Goal: Information Seeking & Learning: Learn about a topic

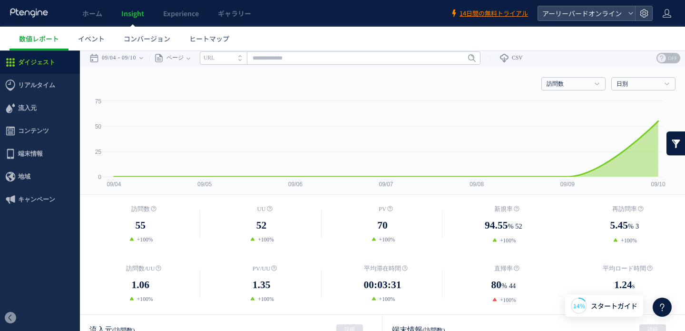
scroll to position [202, 0]
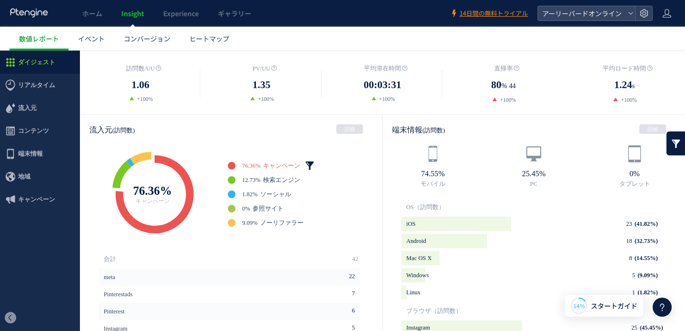
click at [312, 166] on link at bounding box center [310, 166] width 10 height 10
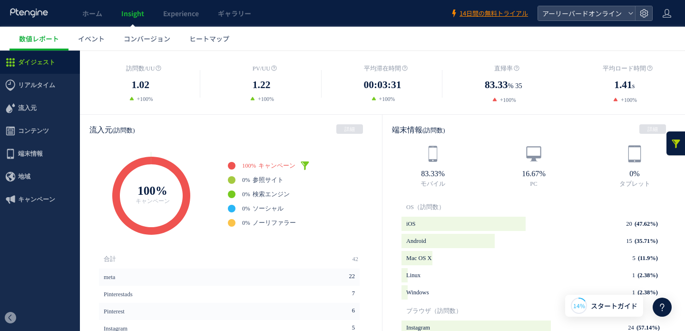
click at [344, 144] on input "**" at bounding box center [352, 142] width 29 height 12
click at [306, 166] on link at bounding box center [305, 166] width 10 height 10
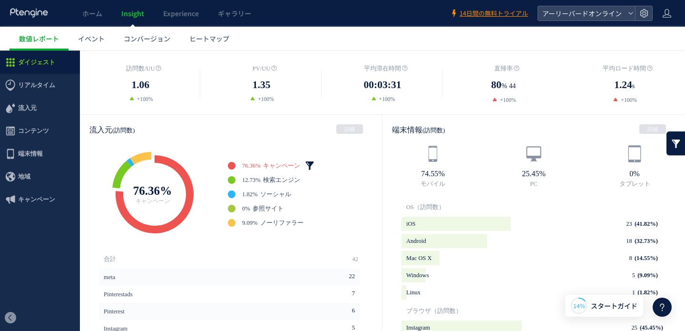
click at [312, 163] on link at bounding box center [310, 166] width 10 height 10
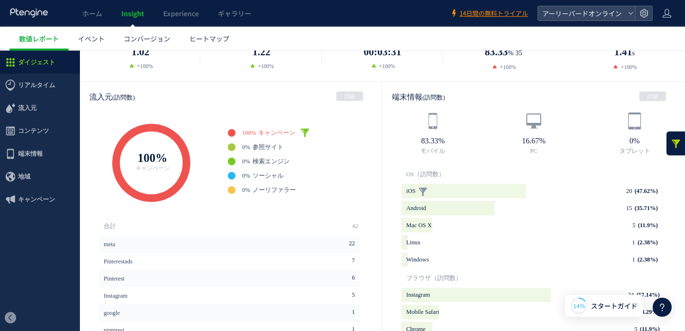
scroll to position [232, 0]
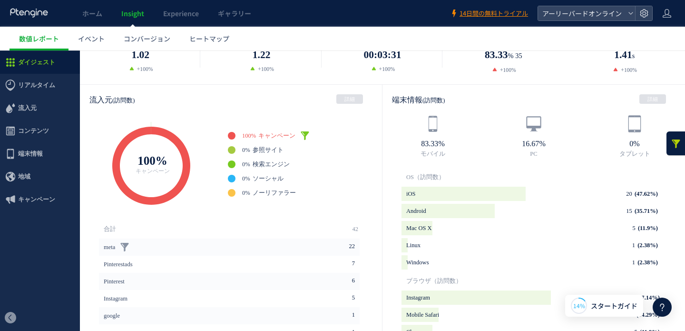
click at [303, 244] on li "meta 22" at bounding box center [229, 246] width 261 height 17
click at [129, 244] on link at bounding box center [125, 247] width 10 height 10
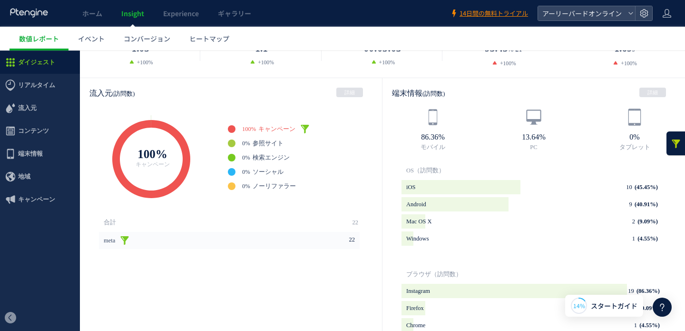
scroll to position [283, 0]
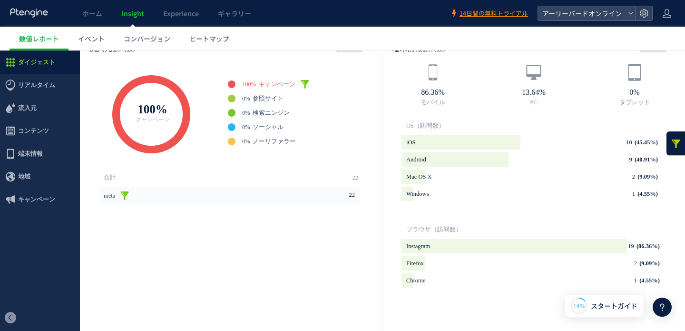
click at [129, 195] on link at bounding box center [125, 196] width 10 height 10
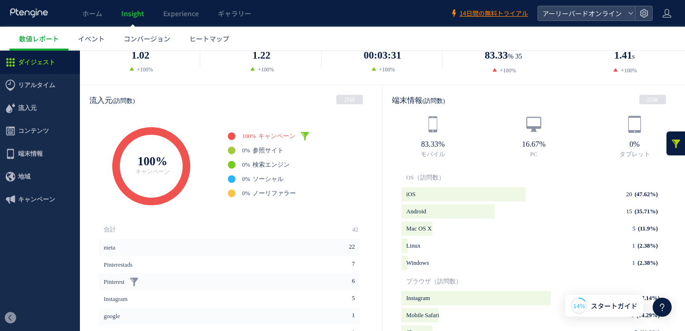
scroll to position [140, 0]
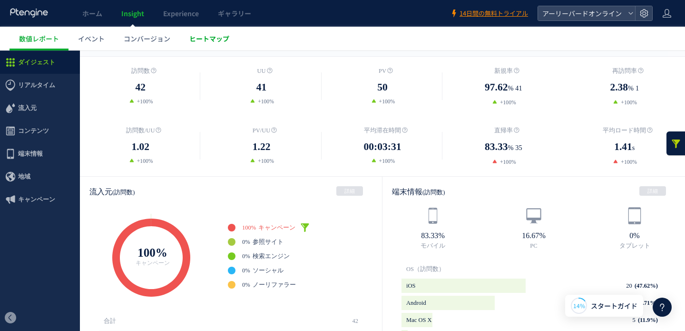
click at [206, 37] on span "ヒートマップ" at bounding box center [209, 39] width 40 height 10
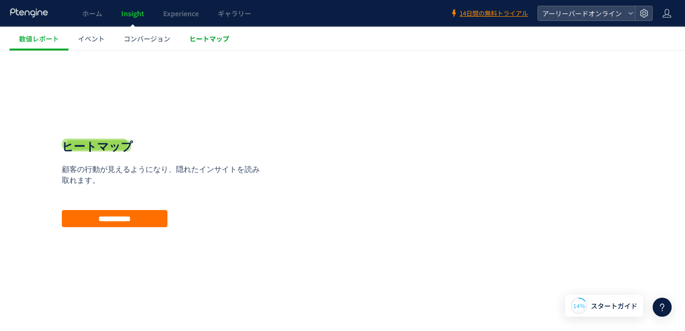
scroll to position [0, 0]
click at [144, 223] on input "**********" at bounding box center [115, 218] width 106 height 17
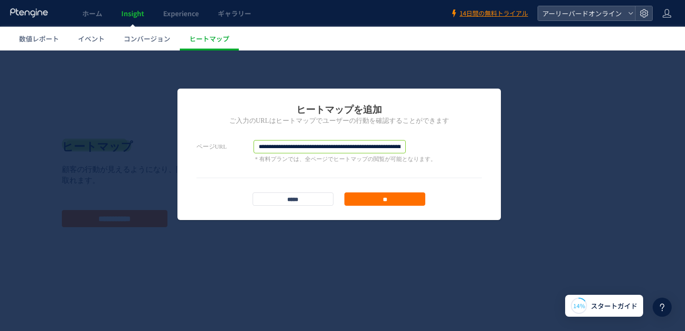
drag, startPoint x: 336, startPoint y: 147, endPoint x: 359, endPoint y: 146, distance: 22.9
click at [336, 147] on input "**********" at bounding box center [329, 146] width 152 height 13
drag, startPoint x: 380, startPoint y: 146, endPoint x: 480, endPoint y: 152, distance: 100.1
click at [480, 152] on div "**********" at bounding box center [338, 151] width 285 height 23
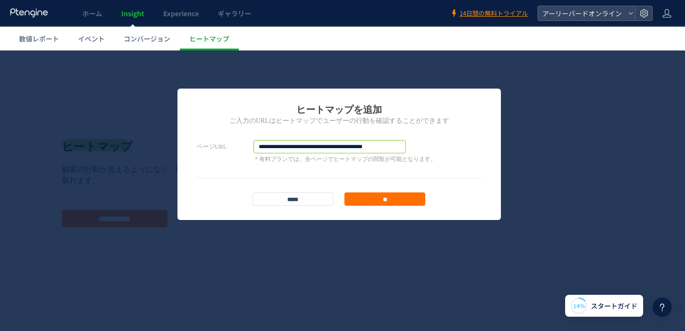
scroll to position [0, 0]
type input "**********"
click at [404, 196] on input "**" at bounding box center [384, 198] width 81 height 13
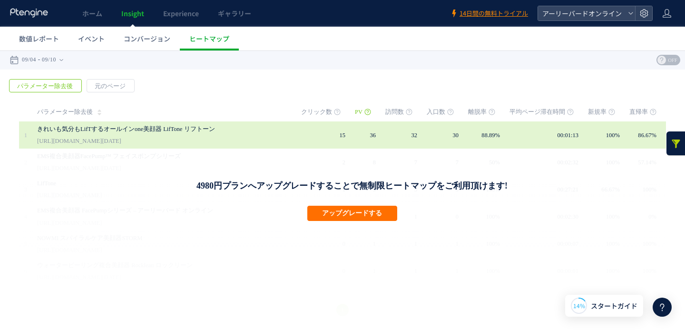
click at [121, 137] on link "[URL][DOMAIN_NAME][DATE]" at bounding box center [79, 140] width 84 height 11
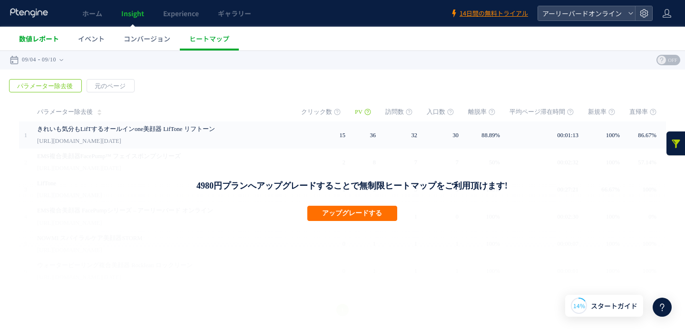
click at [55, 42] on span "数値レポート" at bounding box center [39, 39] width 40 height 10
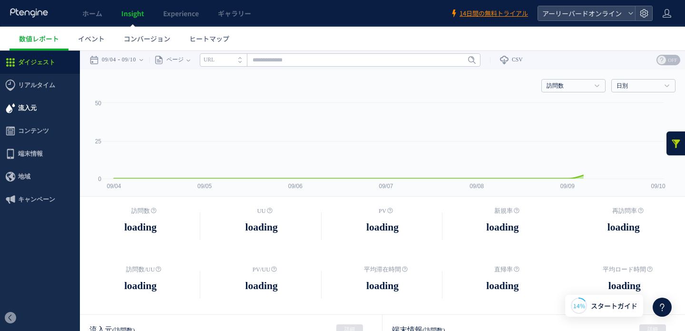
click at [24, 105] on span "流入元" at bounding box center [27, 108] width 19 height 23
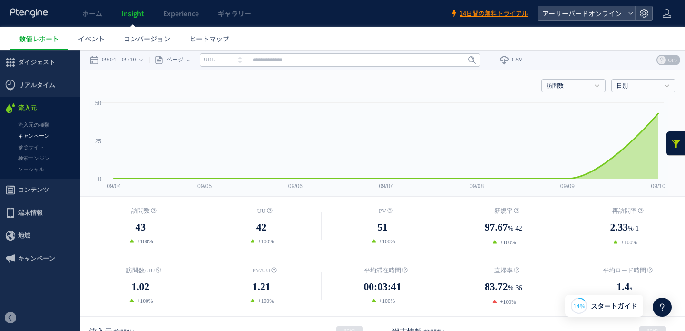
click at [33, 134] on link "キャンペーン" at bounding box center [40, 135] width 80 height 11
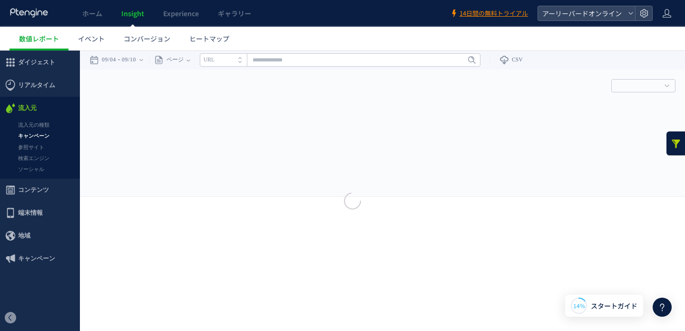
click at [42, 135] on div at bounding box center [342, 165] width 685 height 331
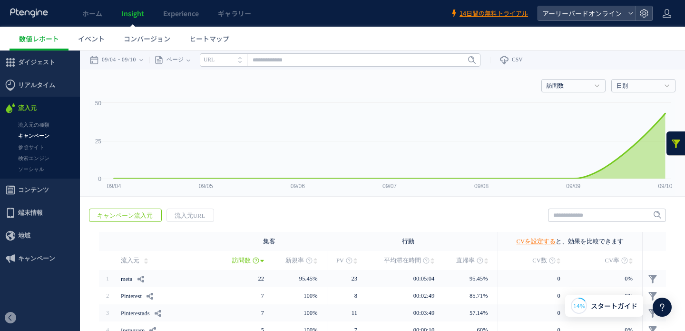
click at [145, 215] on span "キャンペーン流入元" at bounding box center [124, 215] width 71 height 13
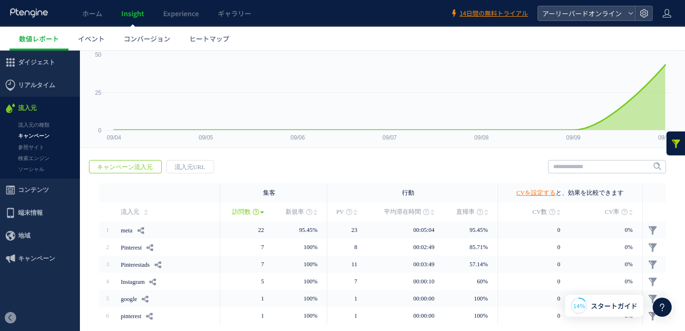
scroll to position [85, 0]
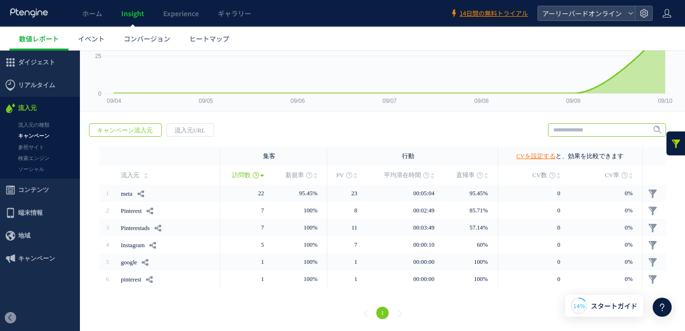
click at [580, 132] on input "text" at bounding box center [607, 129] width 118 height 13
click at [547, 156] on link "CVを設定する" at bounding box center [535, 156] width 39 height 7
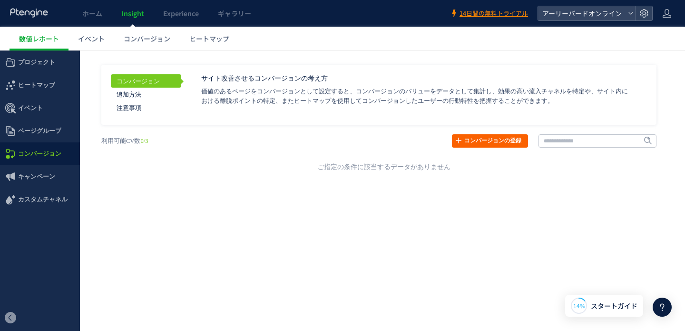
click at [496, 142] on link "コンバージョンの登録" at bounding box center [490, 140] width 76 height 13
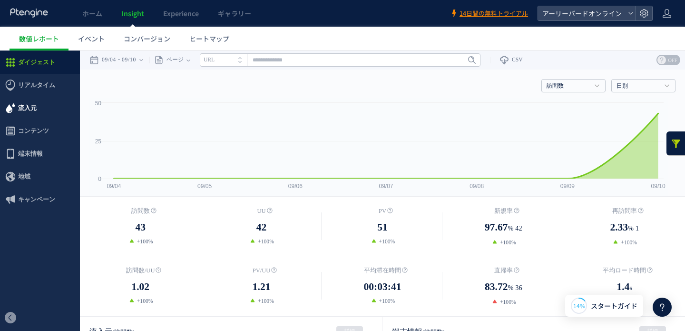
click at [40, 107] on span "流入元" at bounding box center [40, 108] width 80 height 23
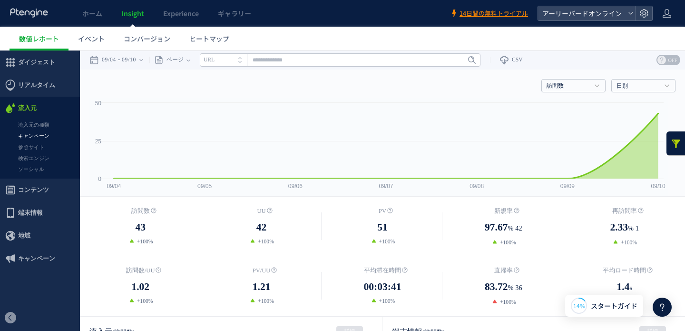
click at [44, 137] on link "キャンペーン" at bounding box center [40, 135] width 80 height 11
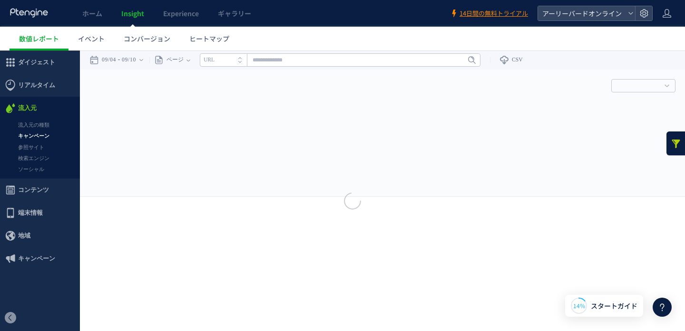
click at [39, 187] on div at bounding box center [342, 165] width 685 height 331
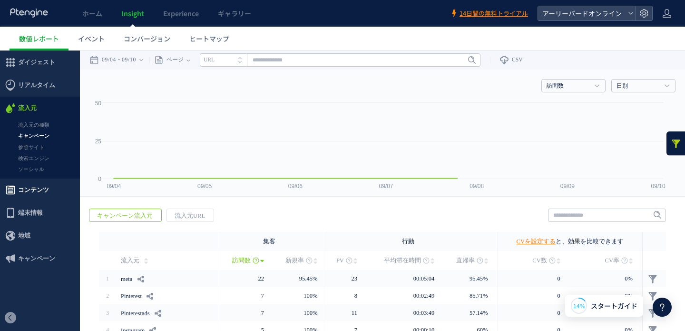
click at [39, 189] on span "コンテンツ" at bounding box center [33, 189] width 31 height 23
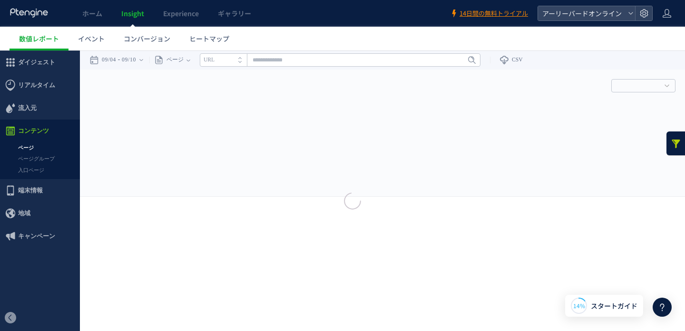
click at [43, 148] on div at bounding box center [342, 165] width 685 height 331
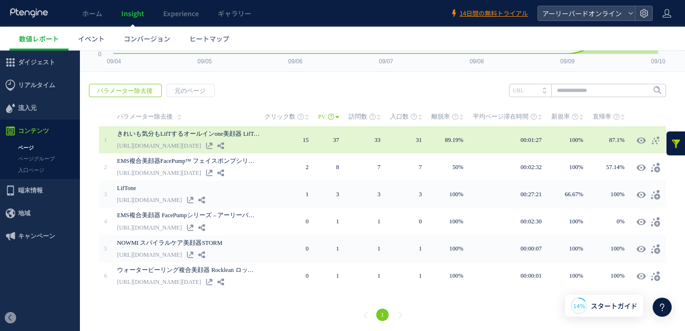
scroll to position [125, 0]
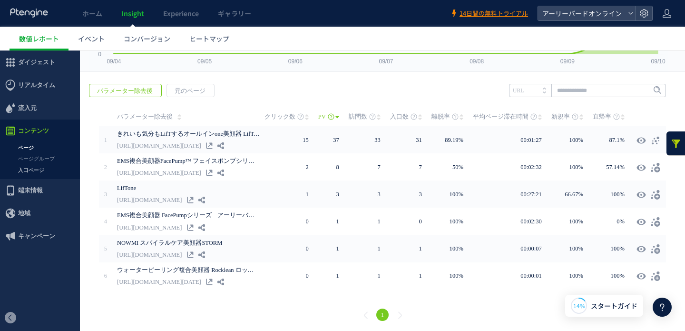
click at [39, 171] on link "入口ページ" at bounding box center [40, 170] width 80 height 11
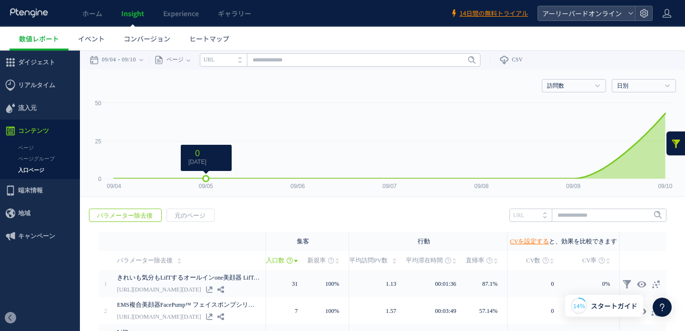
scroll to position [77, 0]
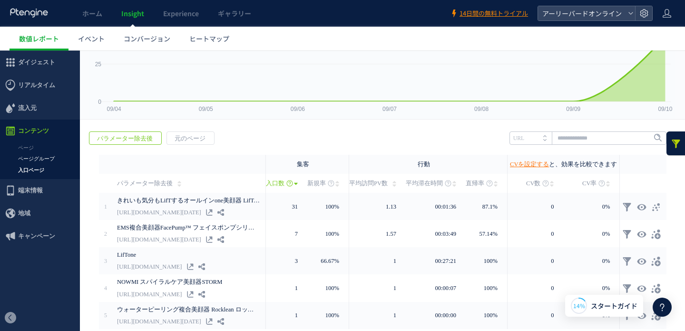
click at [46, 159] on link "ページグループ" at bounding box center [40, 158] width 80 height 11
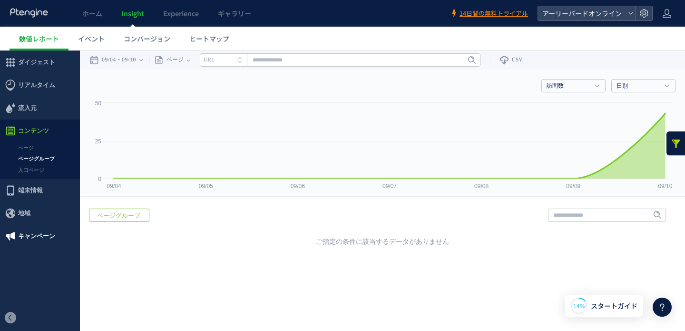
click at [35, 234] on span "キャンペーン" at bounding box center [36, 235] width 37 height 23
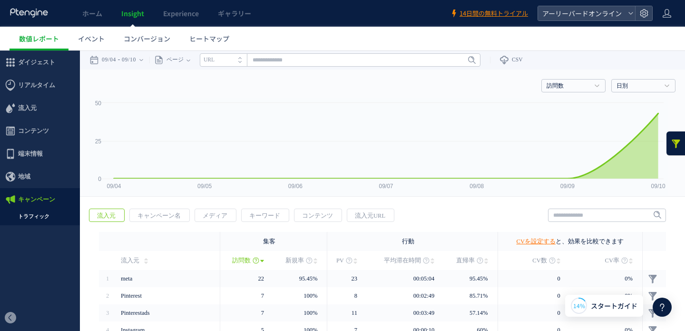
scroll to position [85, 0]
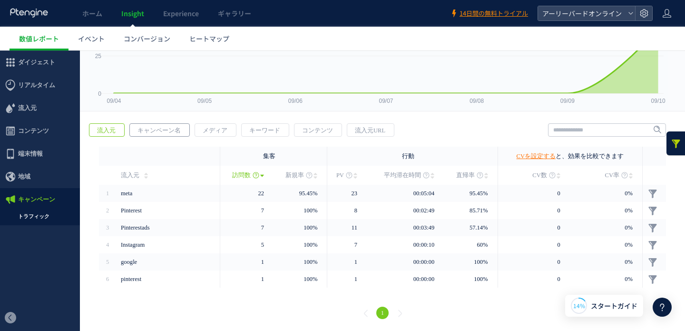
click at [173, 129] on span "キャンペーン名" at bounding box center [159, 130] width 58 height 13
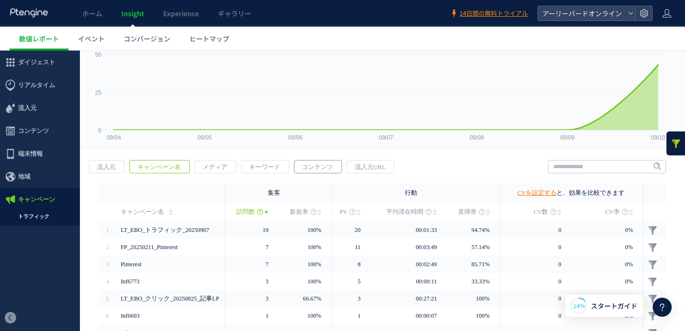
scroll to position [0, 0]
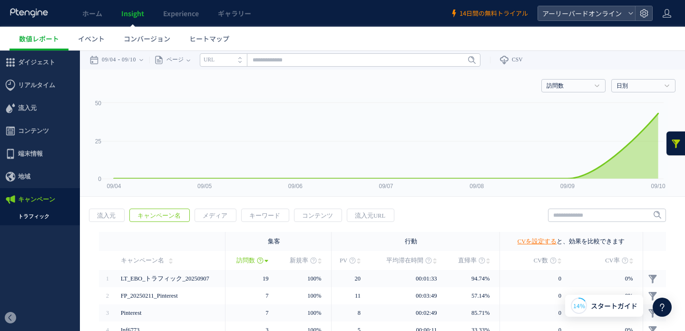
click at [472, 14] on span "14日間の無料トライアル" at bounding box center [493, 13] width 68 height 9
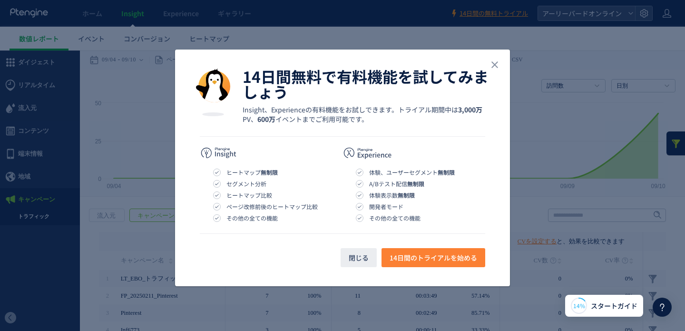
click at [435, 257] on span "14日間のトライアルを始める" at bounding box center [433, 257] width 88 height 19
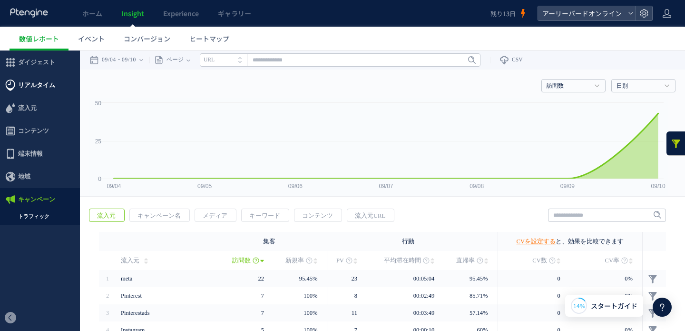
click at [45, 87] on span "リアルタイム" at bounding box center [36, 85] width 37 height 23
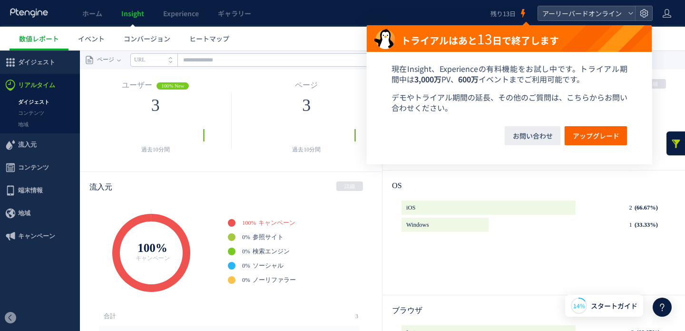
click at [517, 15] on link "残り13日" at bounding box center [509, 13] width 38 height 27
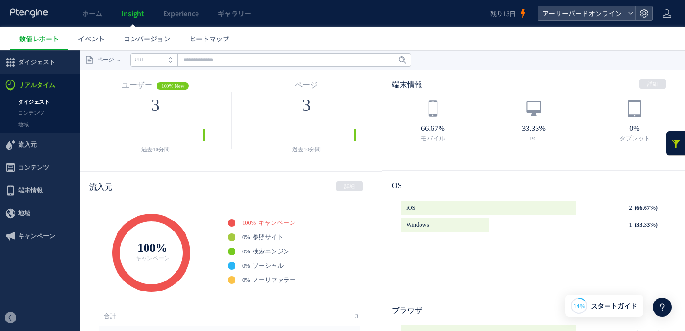
click at [268, 29] on ul "数値レポート イベント コンバージョン ヒートマップ" at bounding box center [347, 39] width 675 height 24
click at [32, 145] on span "流入元" at bounding box center [27, 144] width 19 height 23
